Goal: Information Seeking & Learning: Learn about a topic

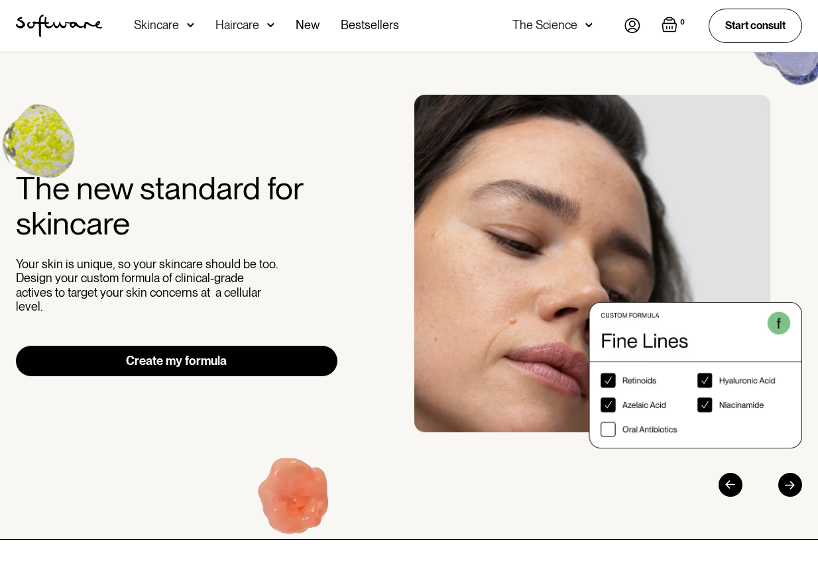
scroll to position [3, 0]
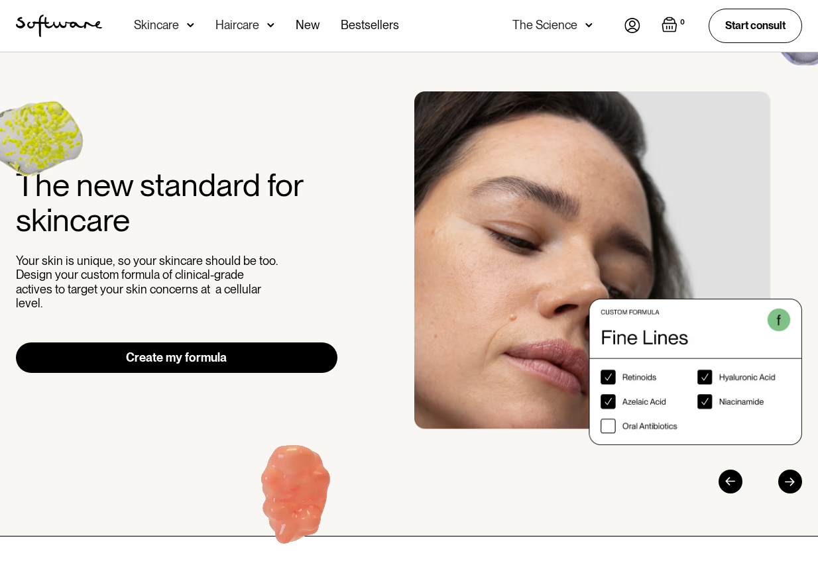
click at [162, 24] on div "Skincare" at bounding box center [156, 25] width 45 height 13
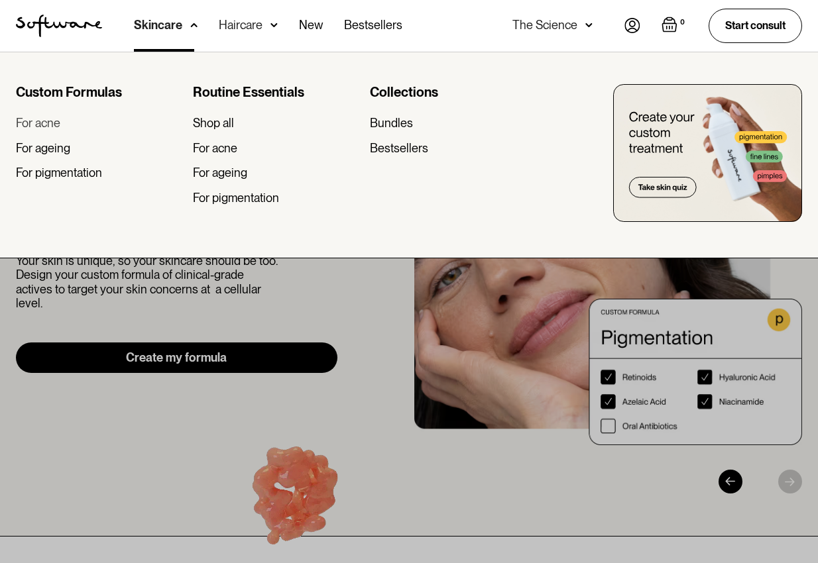
click at [44, 124] on div "For acne" at bounding box center [38, 123] width 44 height 15
